Goal: Information Seeking & Learning: Learn about a topic

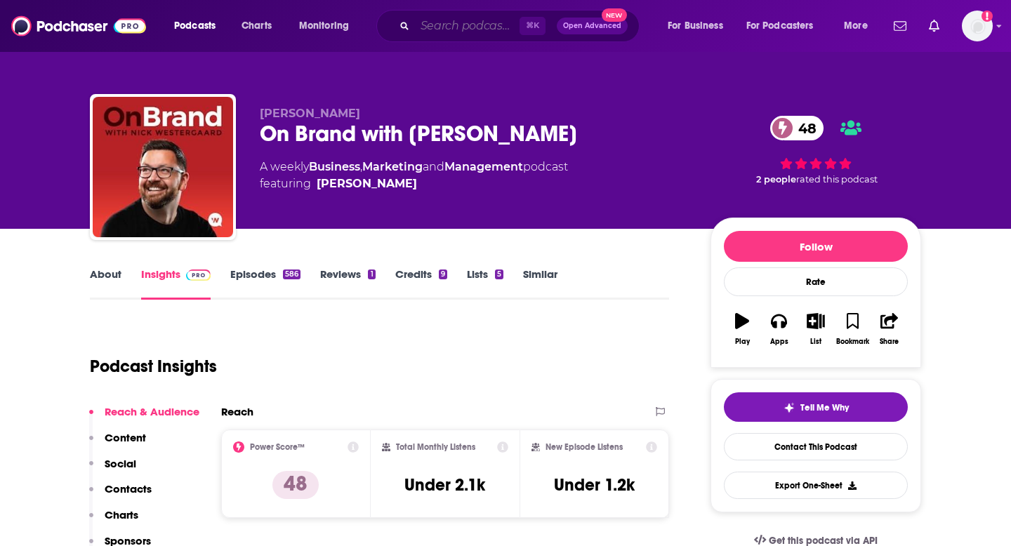
click at [449, 24] on input "Search podcasts, credits, & more..." at bounding box center [467, 26] width 105 height 22
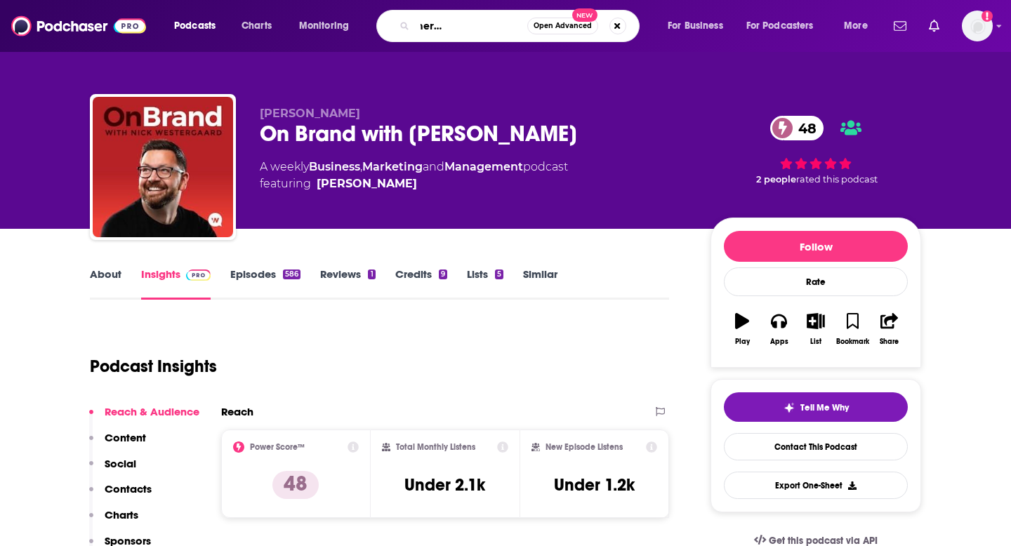
type input "women designers you should know"
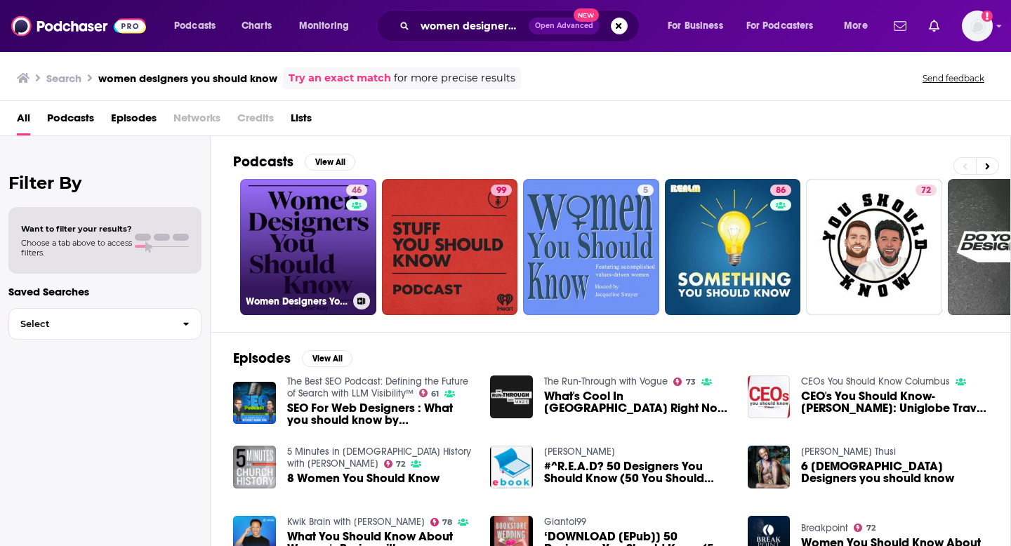
click at [266, 279] on link "46 Women Designers You Should Know" at bounding box center [308, 247] width 136 height 136
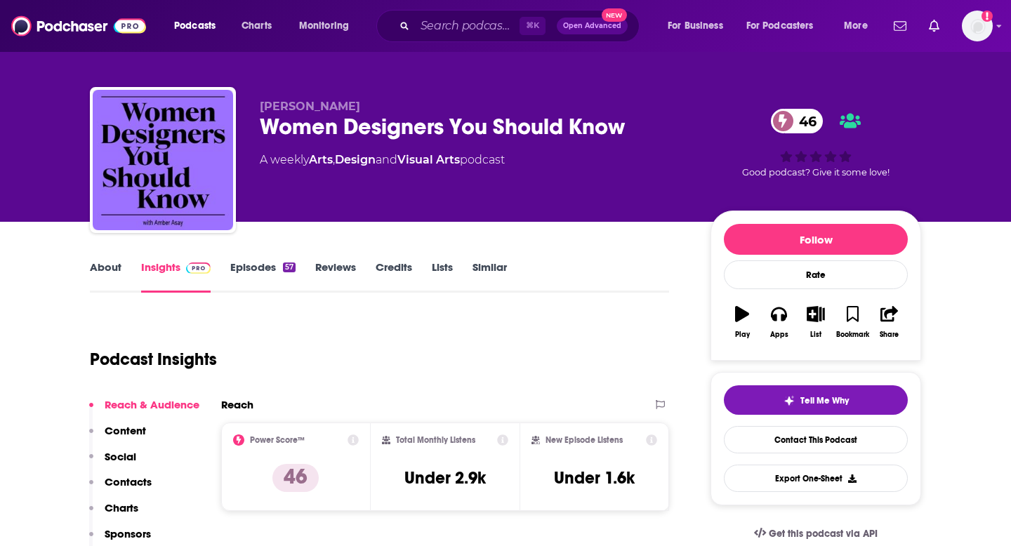
scroll to position [6, 0]
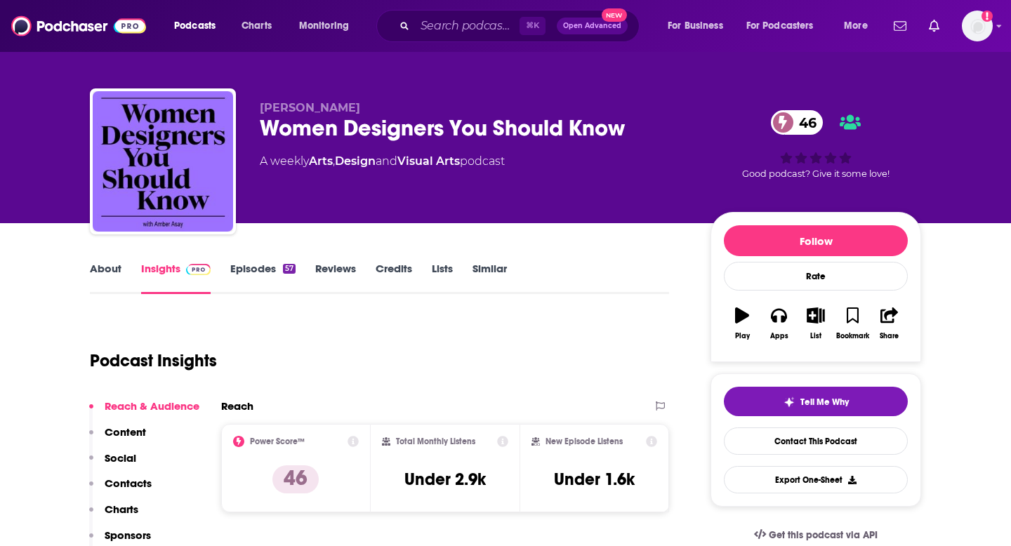
click at [265, 274] on link "Episodes 57" at bounding box center [262, 278] width 65 height 32
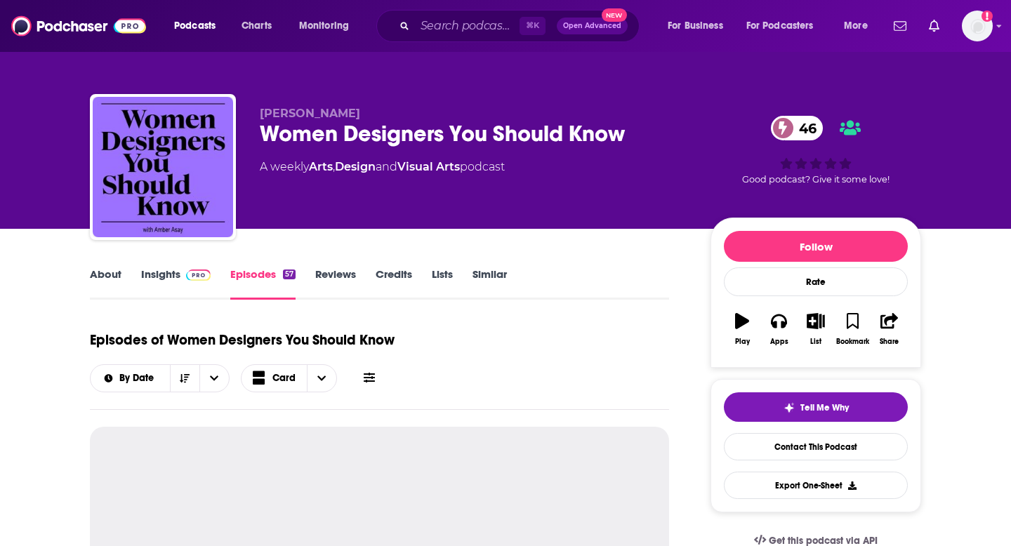
click at [96, 280] on link "About" at bounding box center [106, 284] width 32 height 32
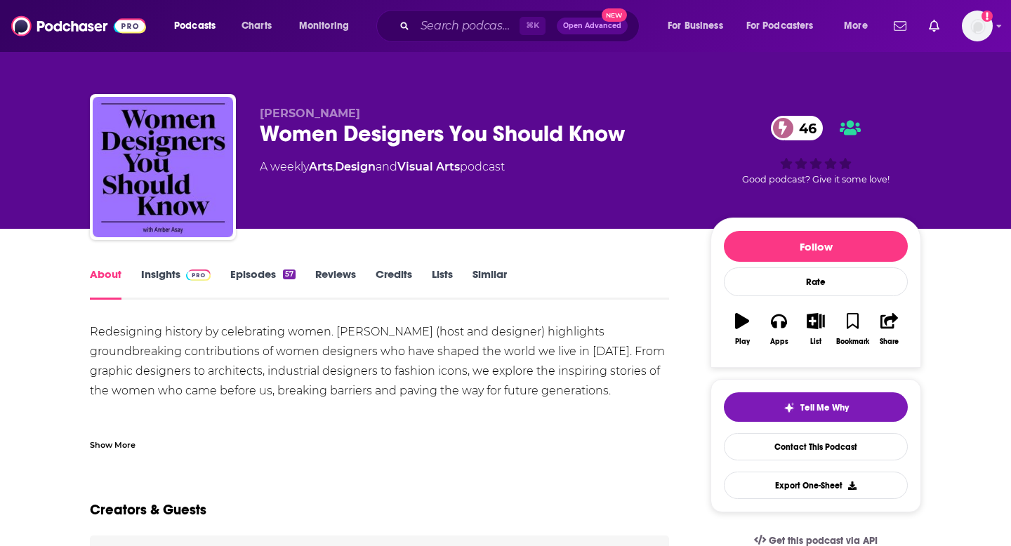
click at [263, 275] on link "Episodes 57" at bounding box center [262, 284] width 65 height 32
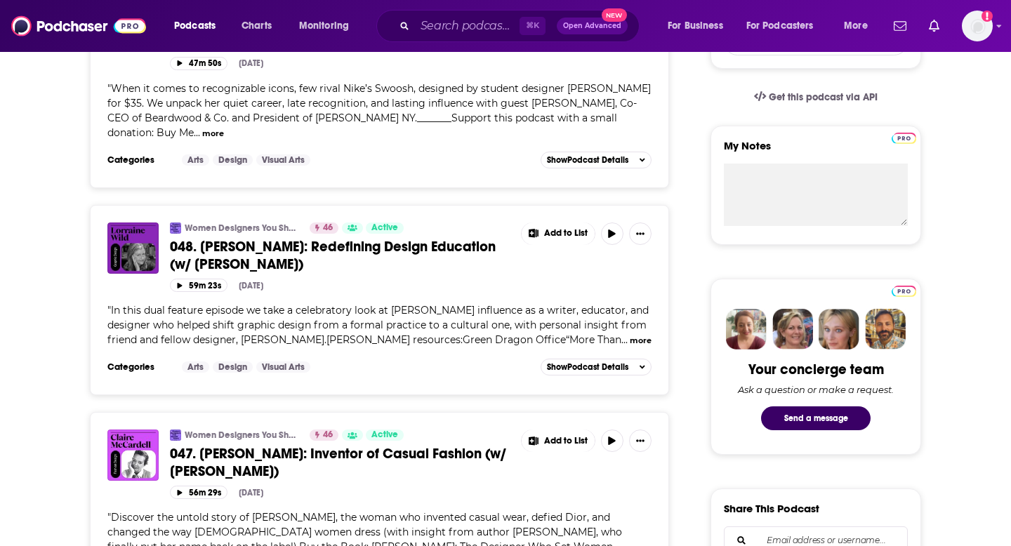
scroll to position [448, 0]
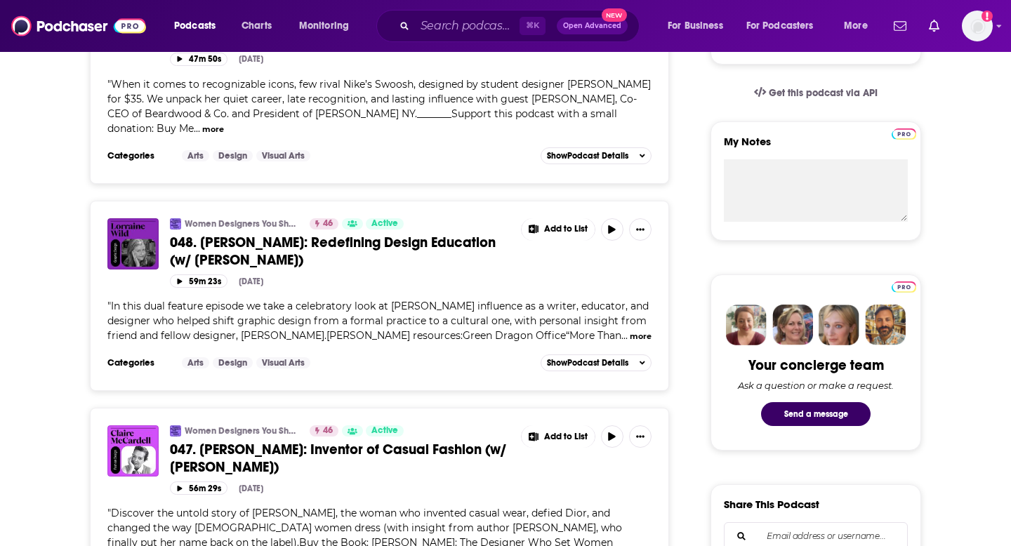
click at [630, 331] on button "more" at bounding box center [641, 337] width 22 height 12
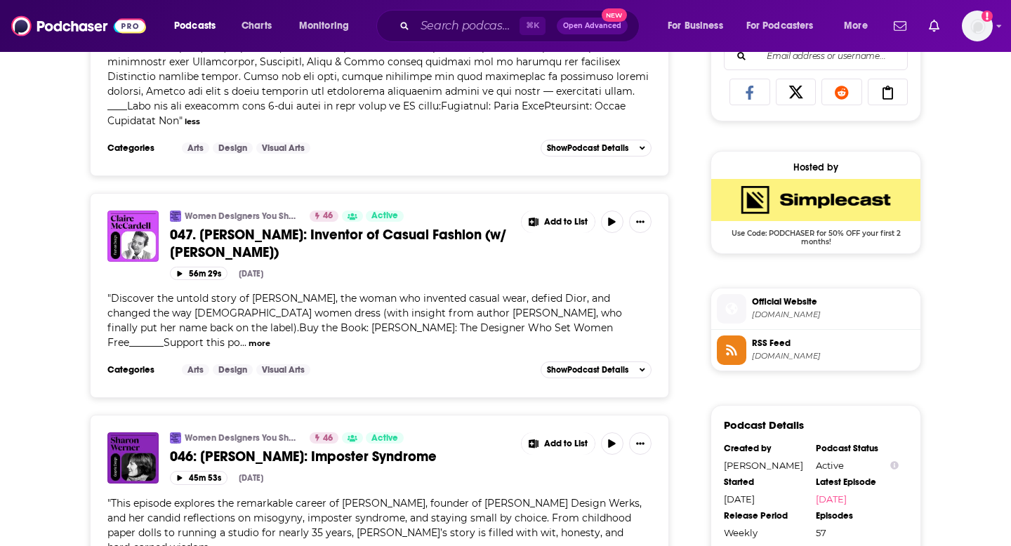
scroll to position [966, 0]
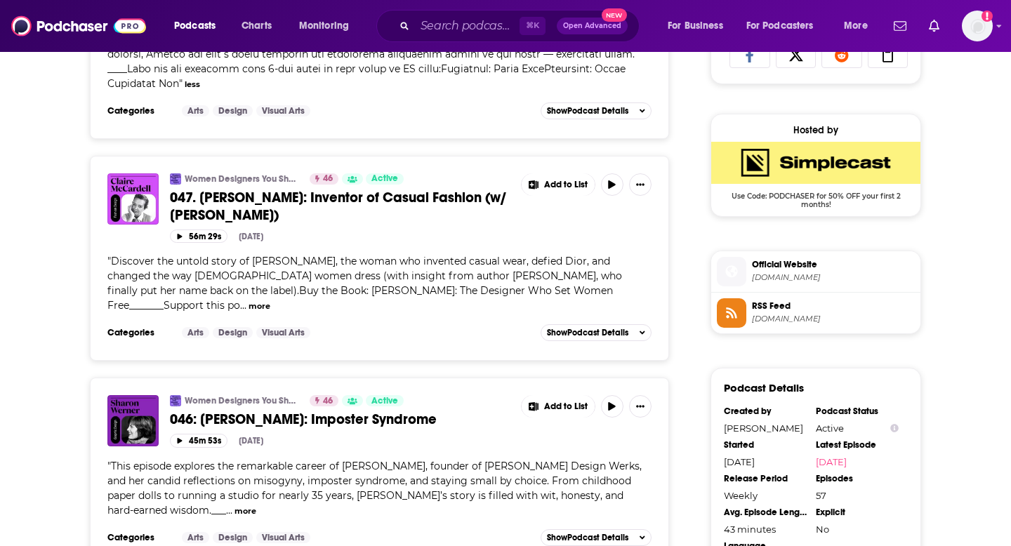
click at [249, 301] on button "more" at bounding box center [260, 307] width 22 height 12
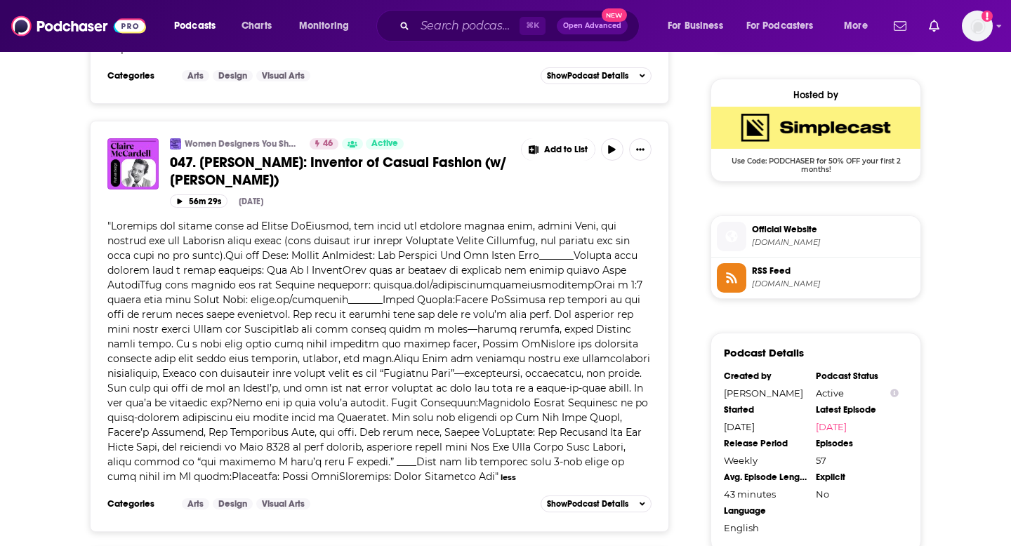
scroll to position [0, 0]
